Goal: Task Accomplishment & Management: Complete application form

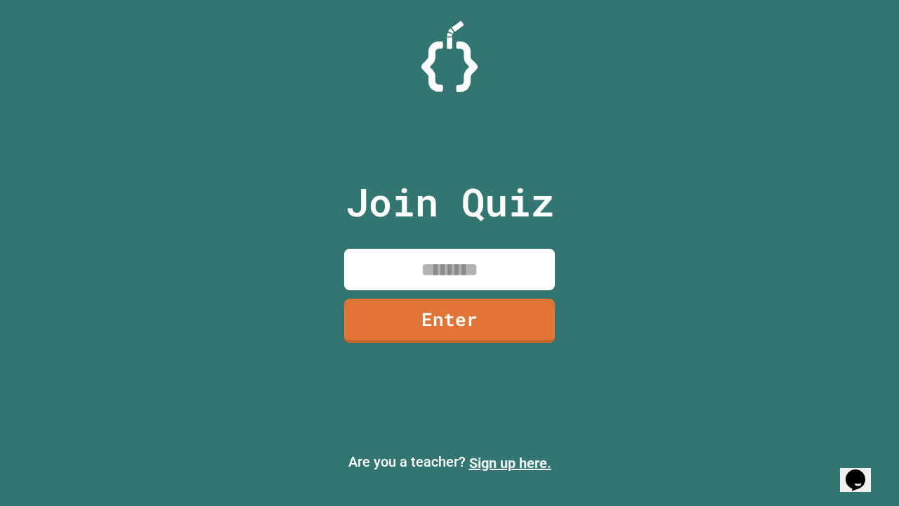
click at [510, 463] on link "Sign up here." at bounding box center [510, 462] width 82 height 17
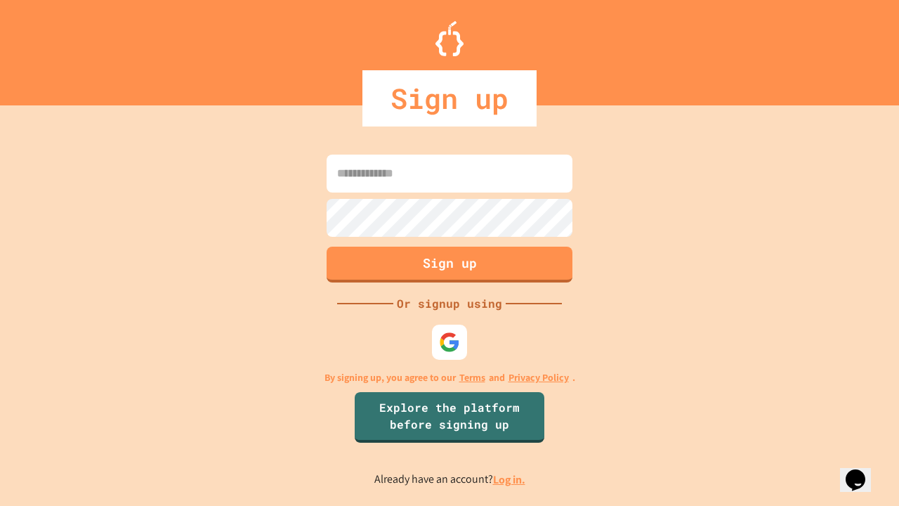
click at [510, 479] on link "Log in." at bounding box center [509, 479] width 32 height 15
